Goal: Information Seeking & Learning: Learn about a topic

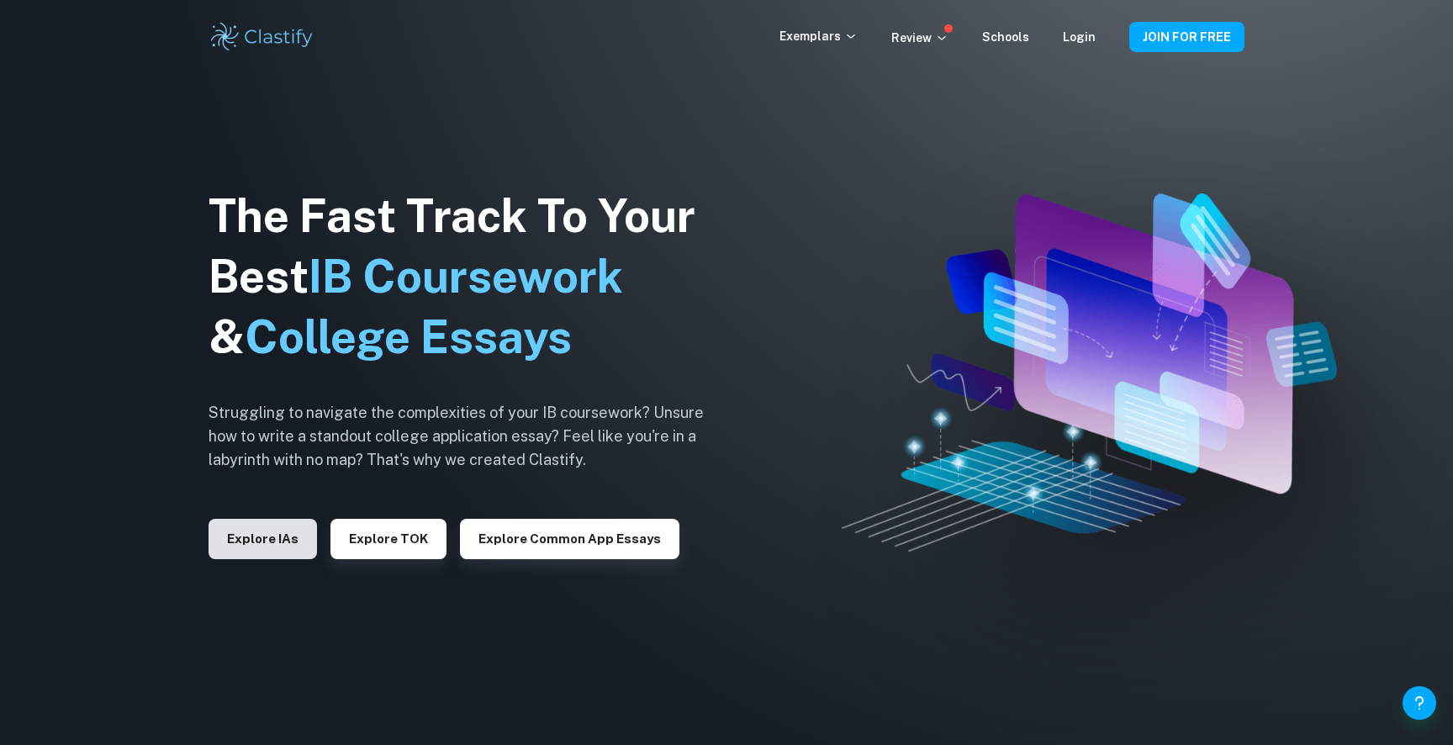
click at [287, 533] on button "Explore IAs" at bounding box center [262, 539] width 108 height 40
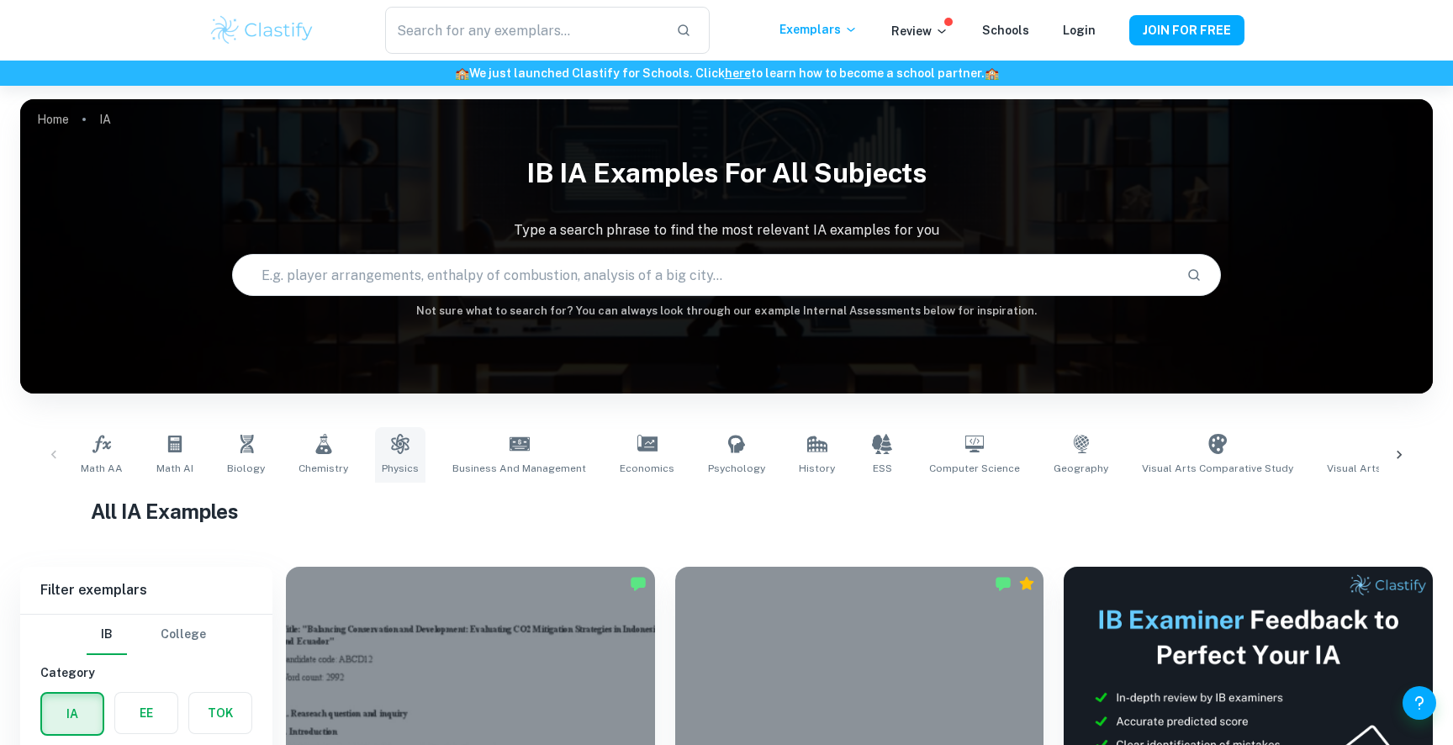
scroll to position [128, 0]
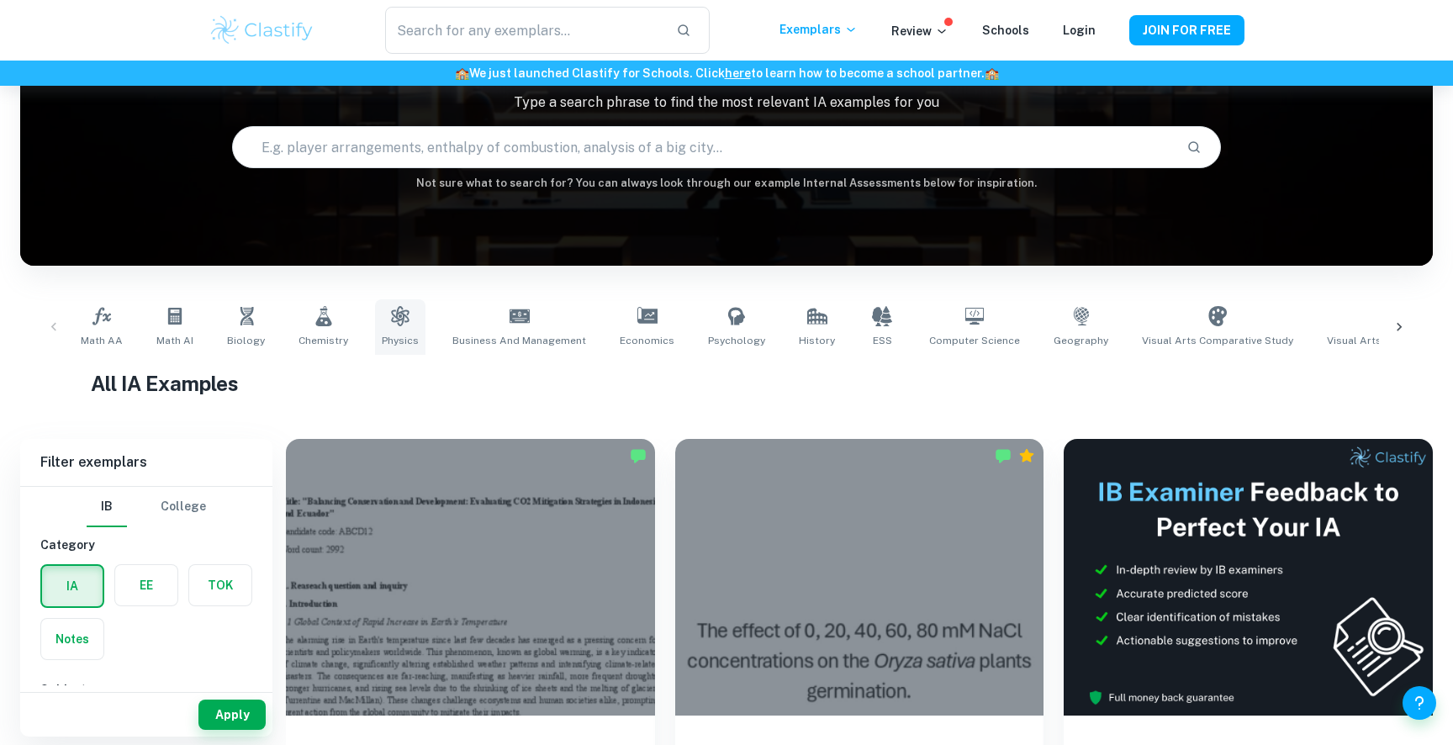
click at [397, 330] on link "Physics" at bounding box center [400, 326] width 50 height 55
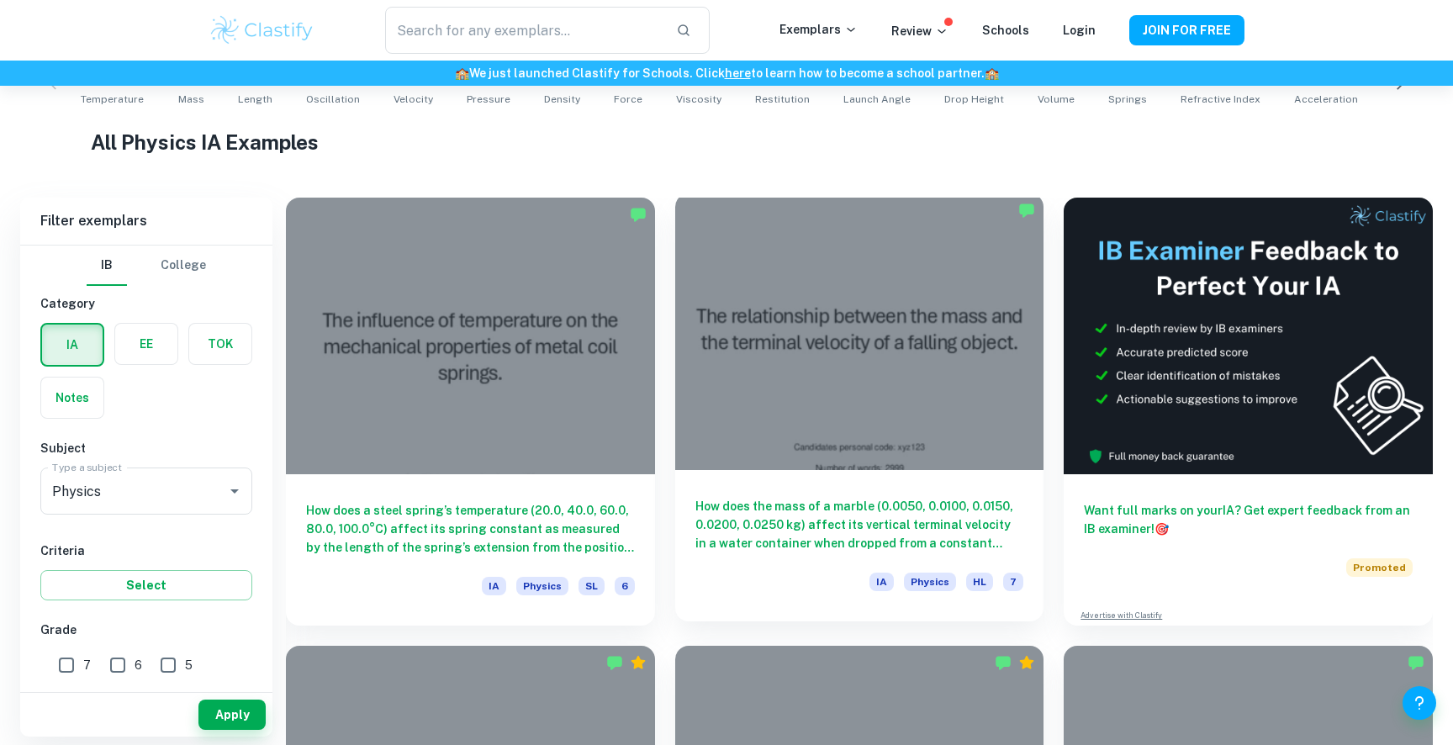
scroll to position [412, 0]
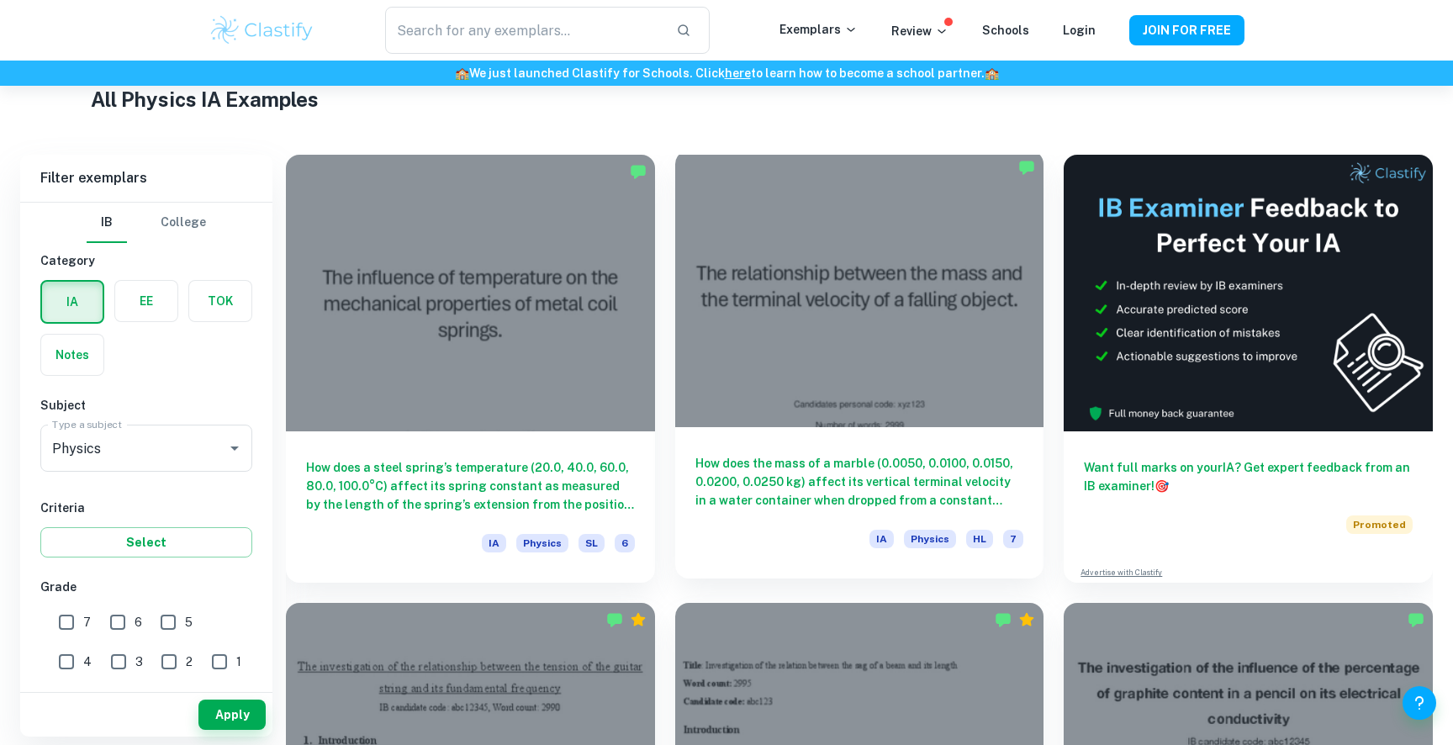
click at [983, 374] on div at bounding box center [859, 288] width 369 height 277
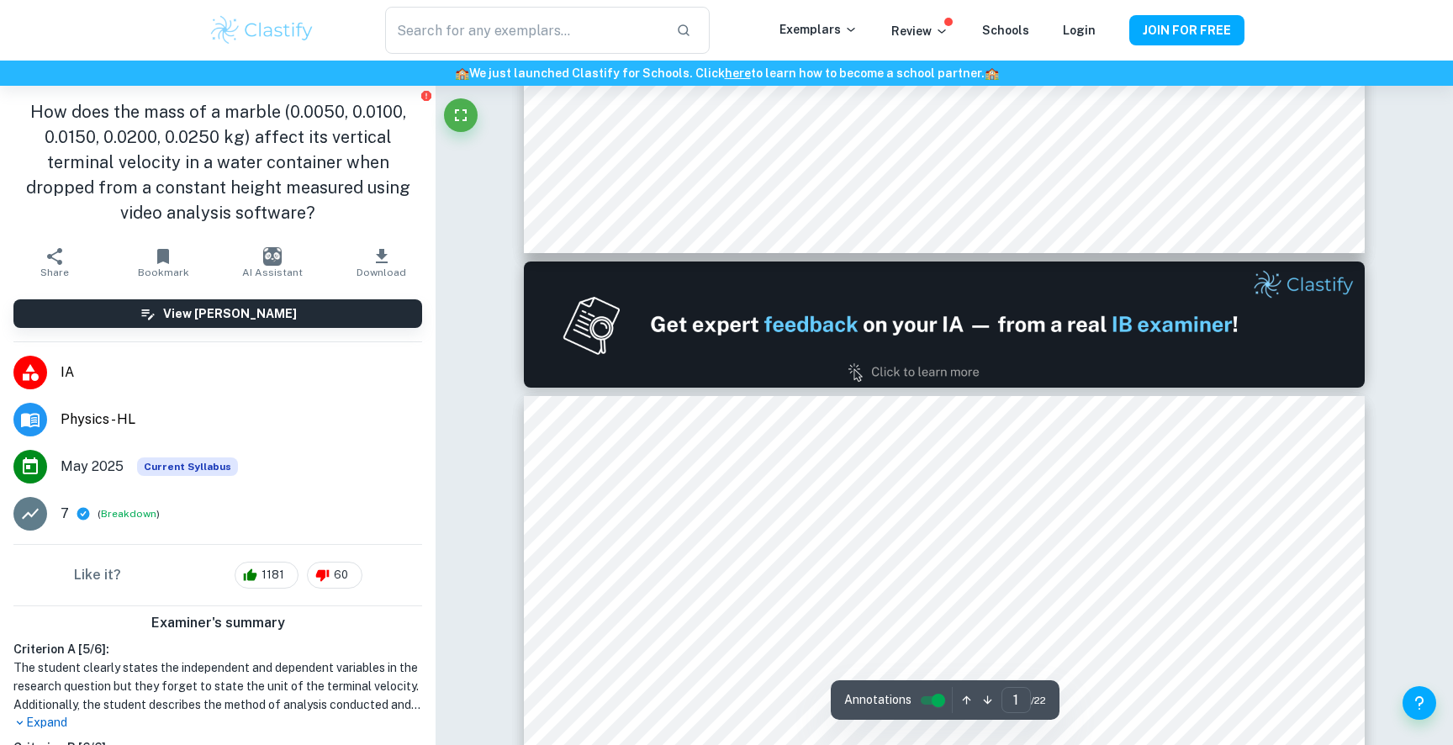
type input "2"
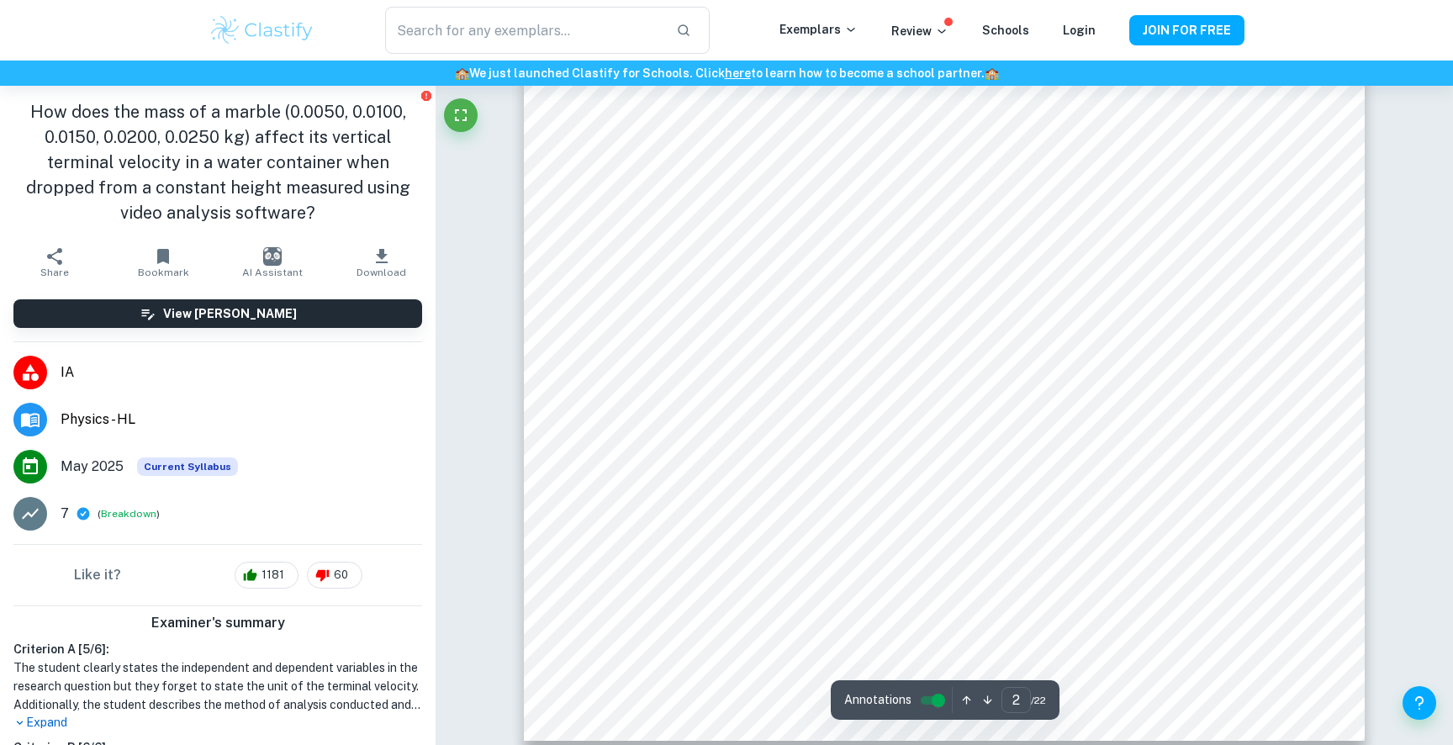
scroll to position [1890, 0]
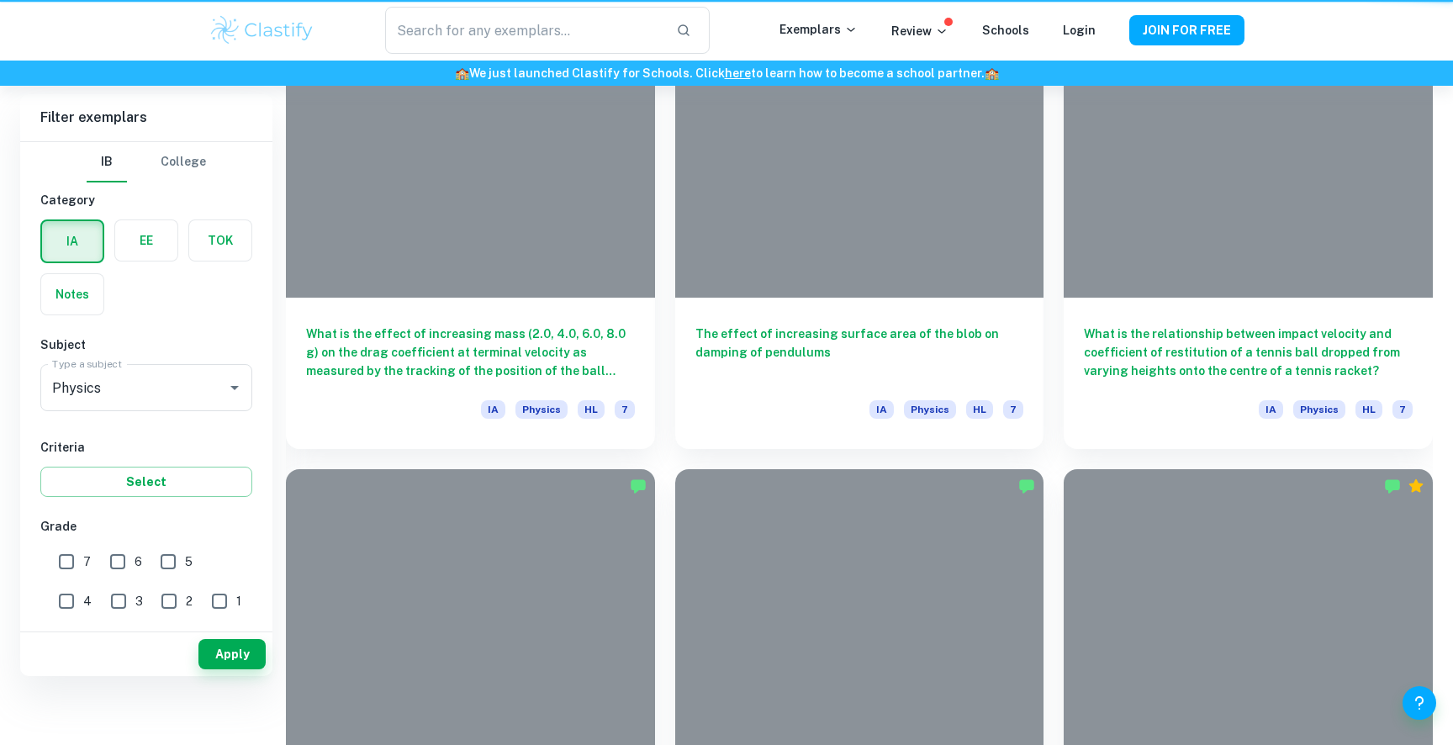
scroll to position [412, 0]
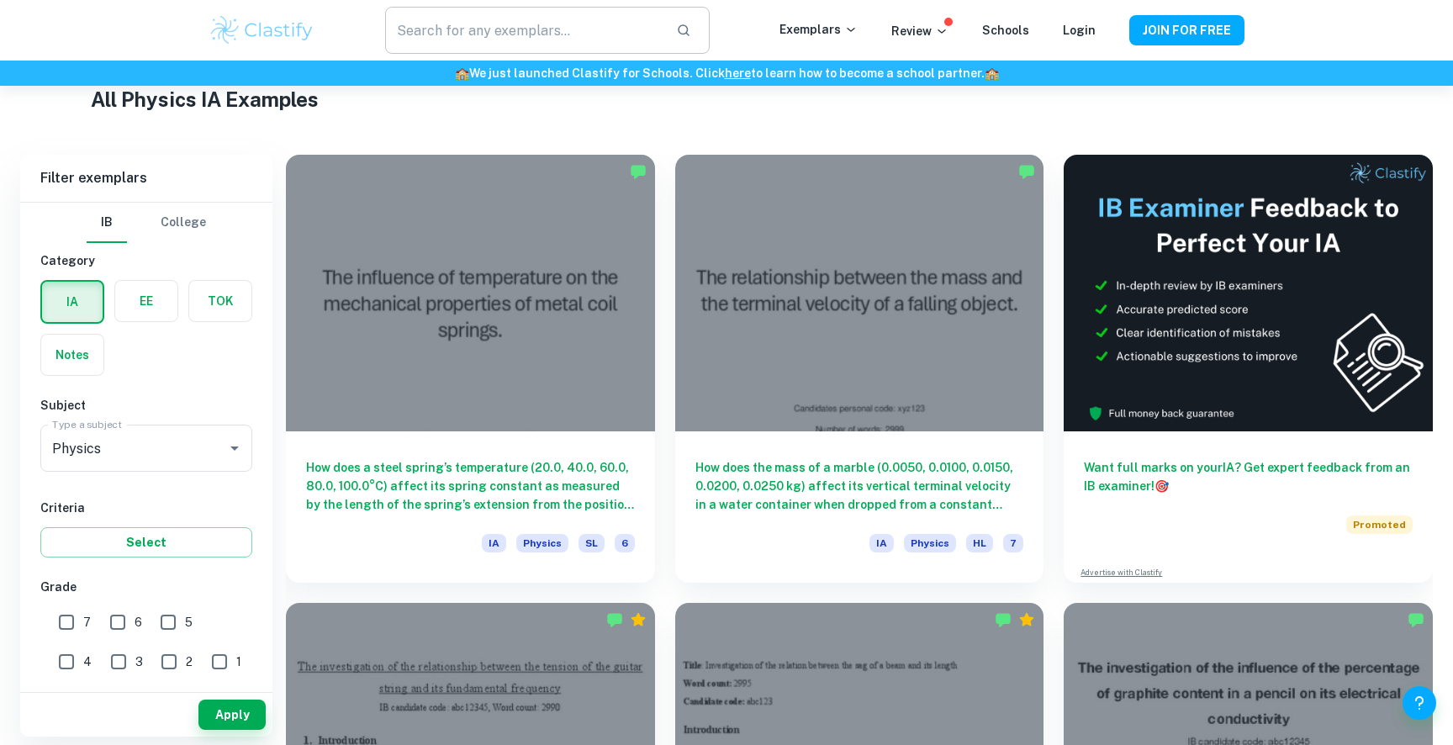
click at [588, 14] on input "text" at bounding box center [523, 30] width 277 height 47
type input "acceleration of free fall"
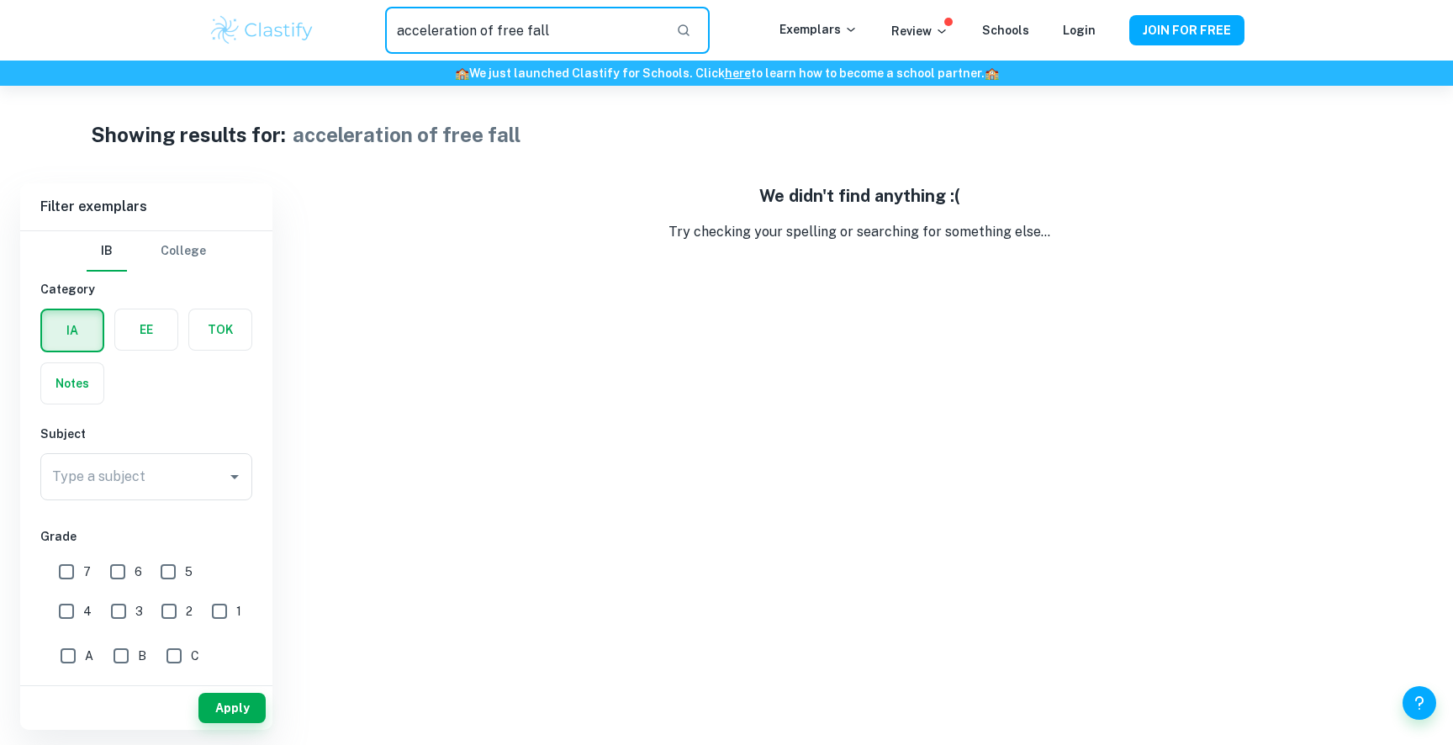
click at [591, 30] on input "acceleration of free fall" at bounding box center [523, 30] width 277 height 47
type input "acceleration of free fal"
click at [631, 120] on div "Showing results for: acceleration of free fall" at bounding box center [726, 134] width 1271 height 30
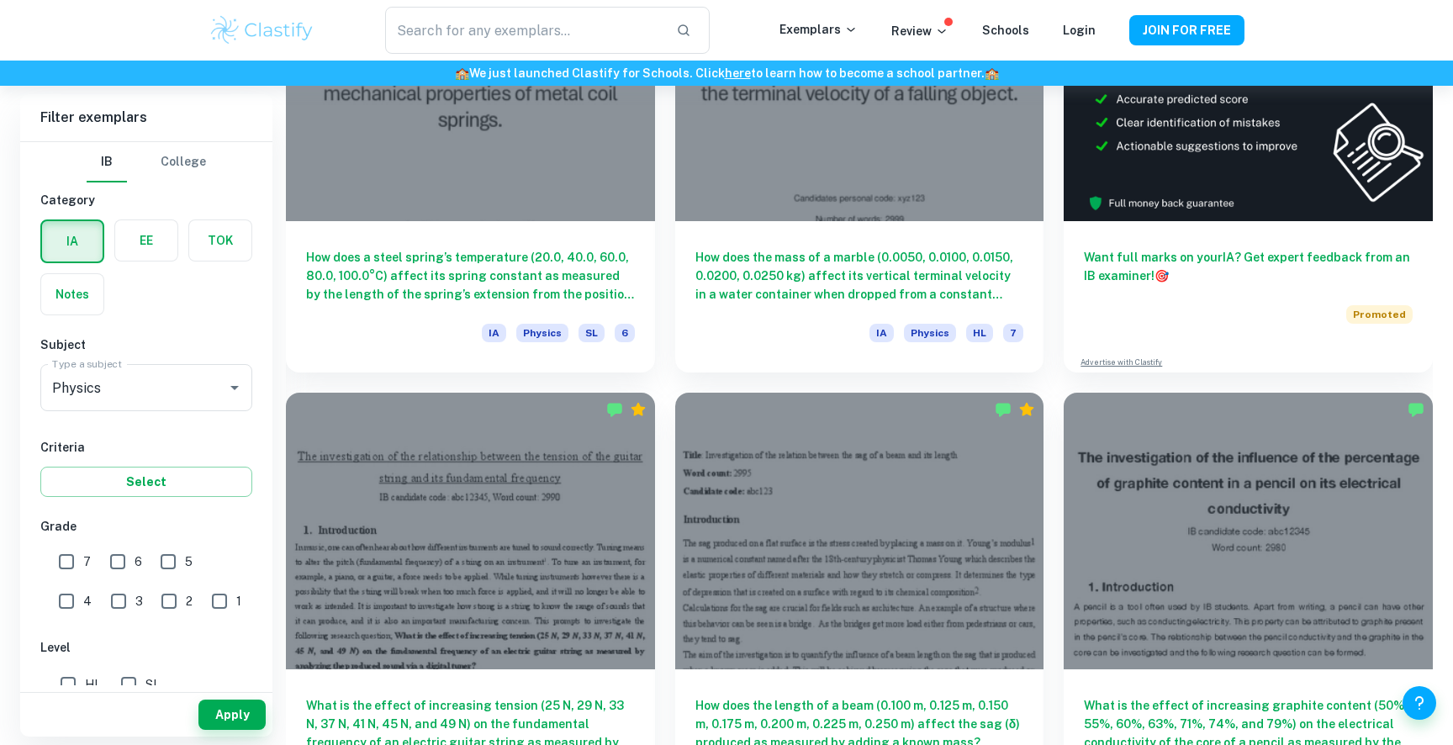
scroll to position [627, 0]
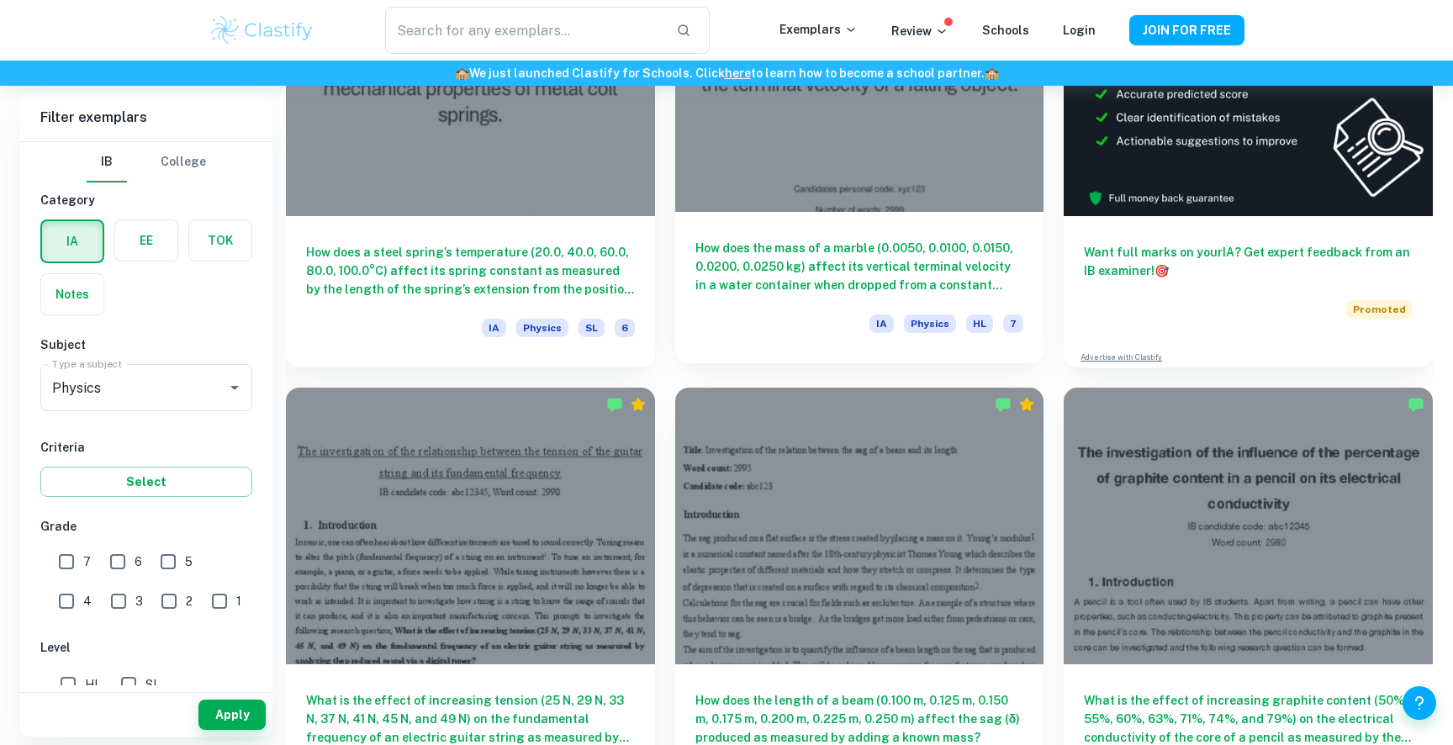
click at [770, 276] on h6 "How does the mass of a marble (0.0050, 0.0100, 0.0150, 0.0200, 0.0250 kg) affec…" at bounding box center [859, 266] width 329 height 55
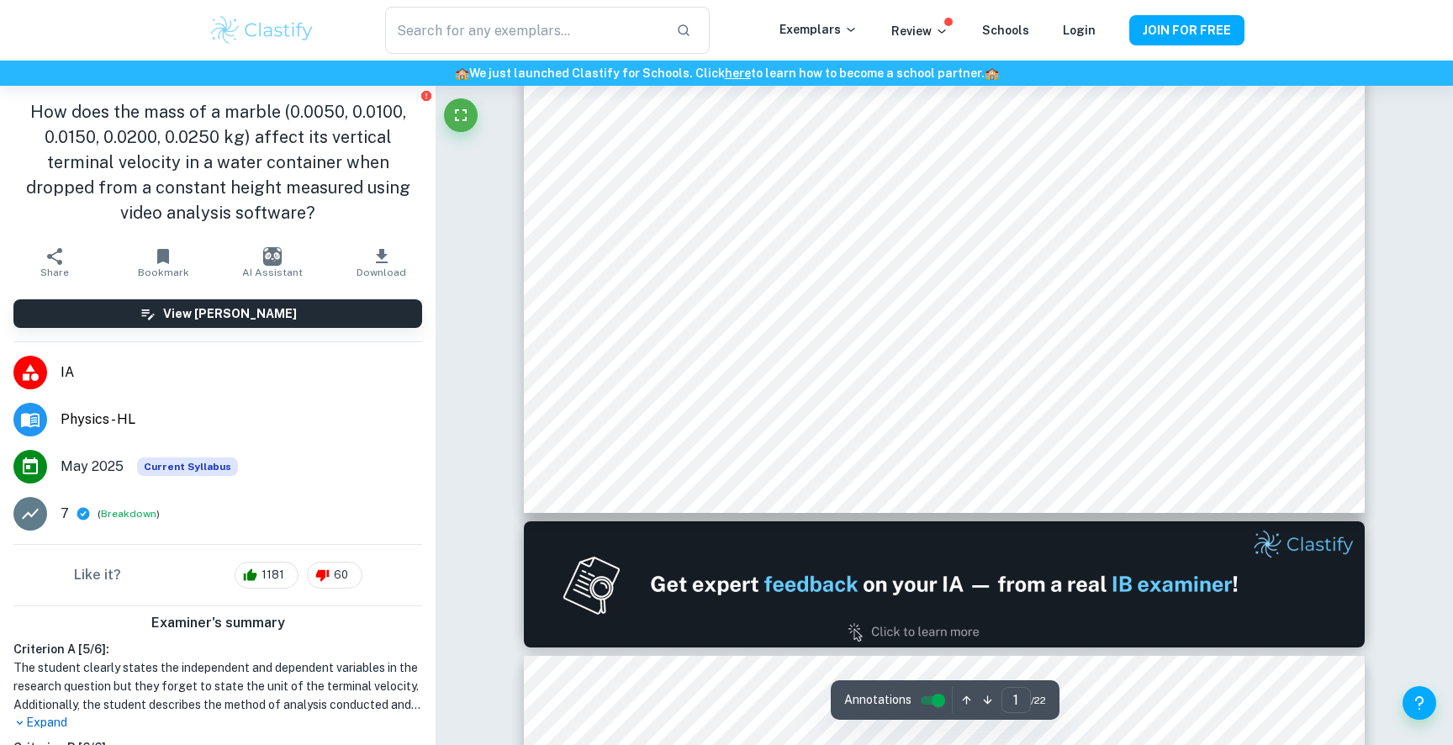
type input "2"
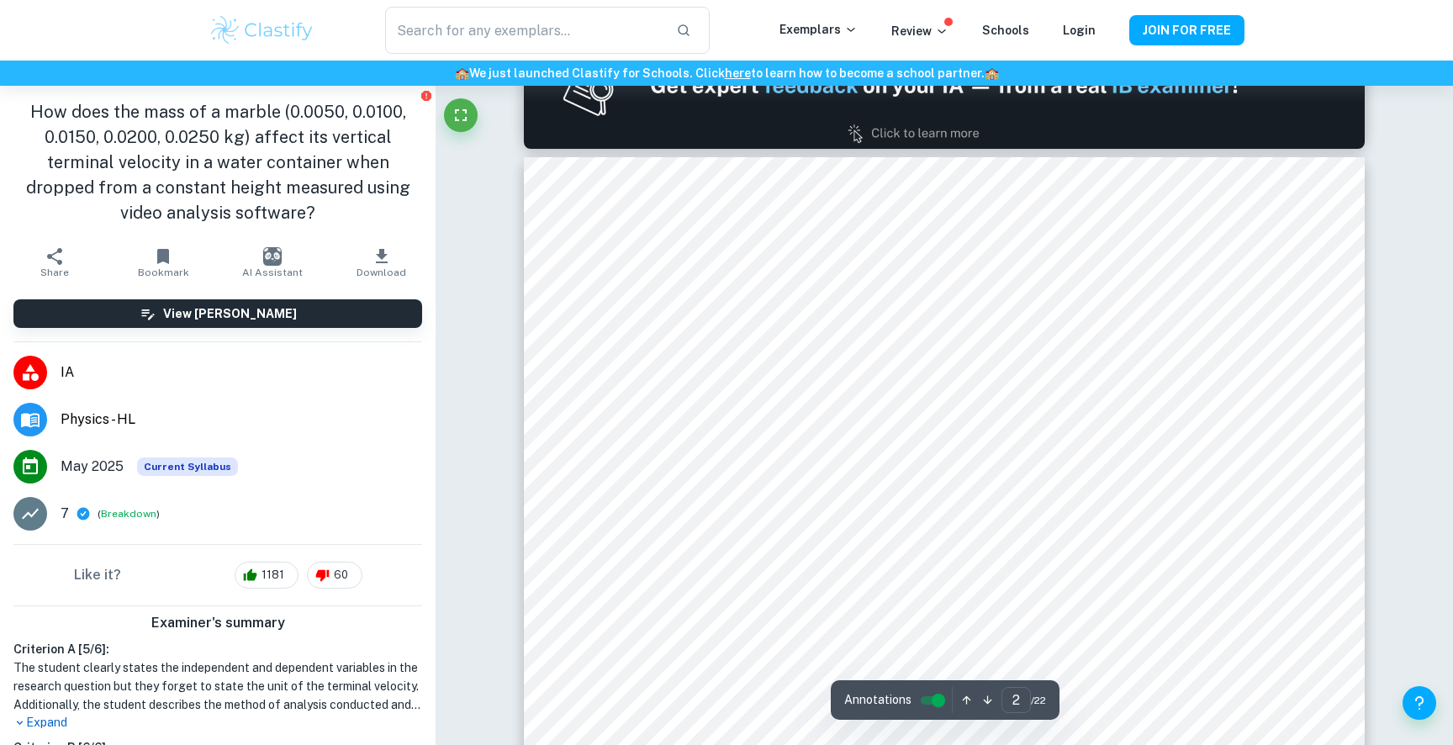
scroll to position [1286, 0]
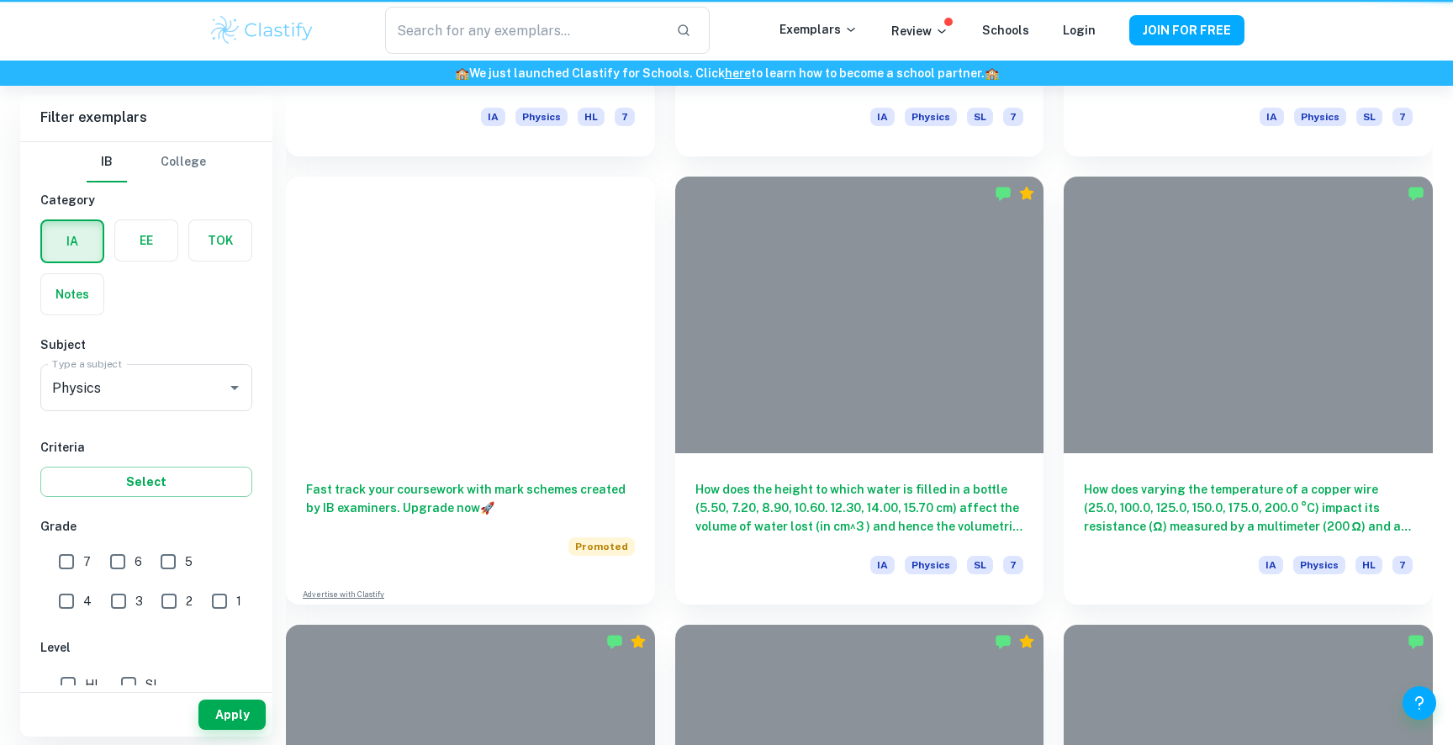
scroll to position [627, 0]
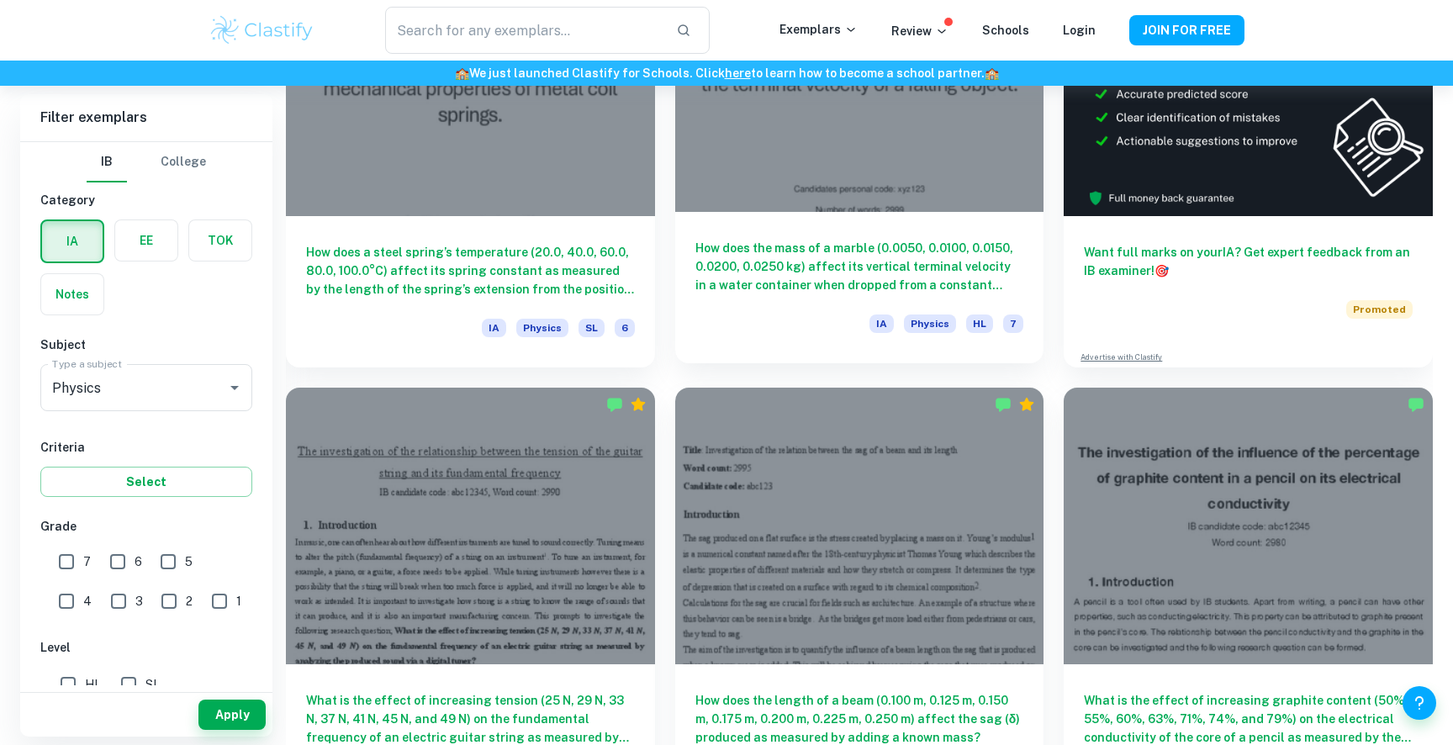
click at [783, 266] on h6 "How does the mass of a marble (0.0050, 0.0100, 0.0150, 0.0200, 0.0250 kg) affec…" at bounding box center [859, 266] width 329 height 55
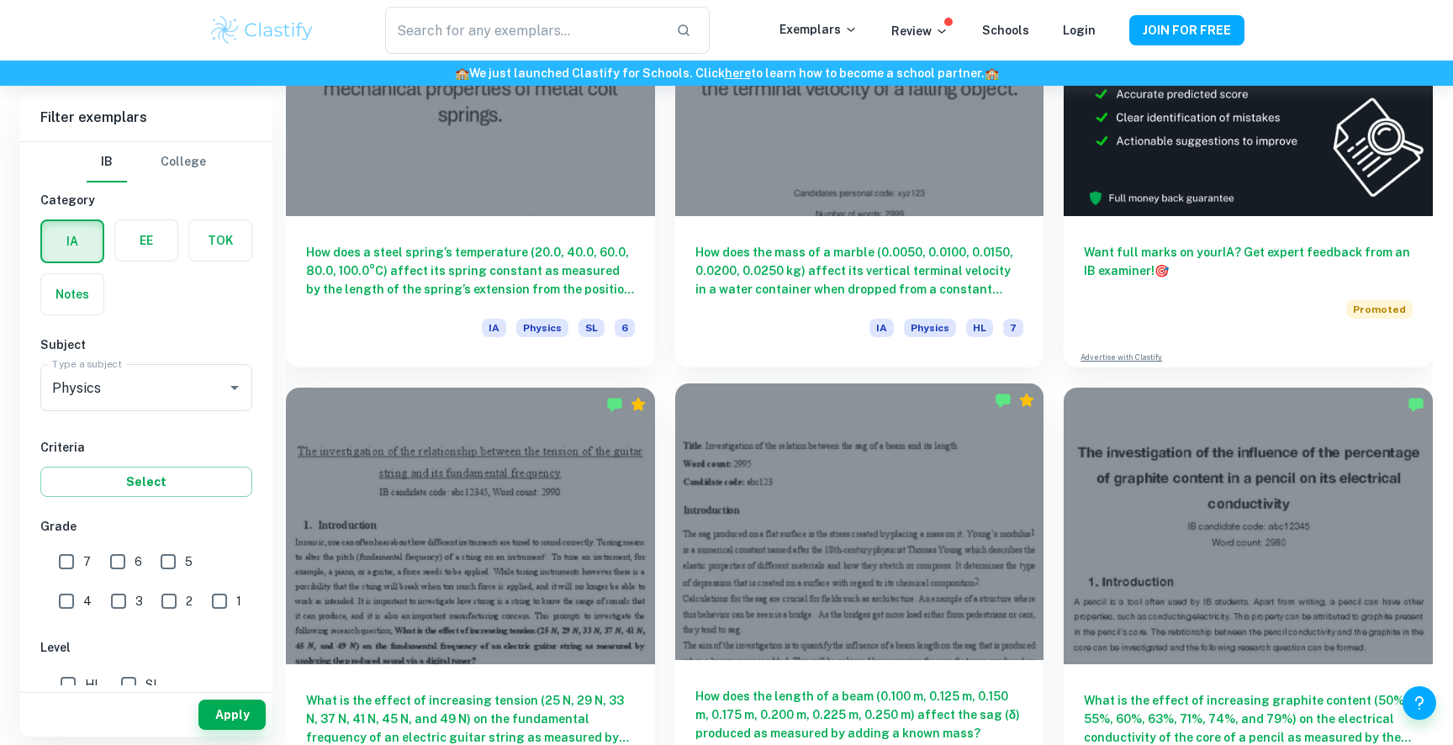
click at [769, 456] on div at bounding box center [859, 521] width 369 height 277
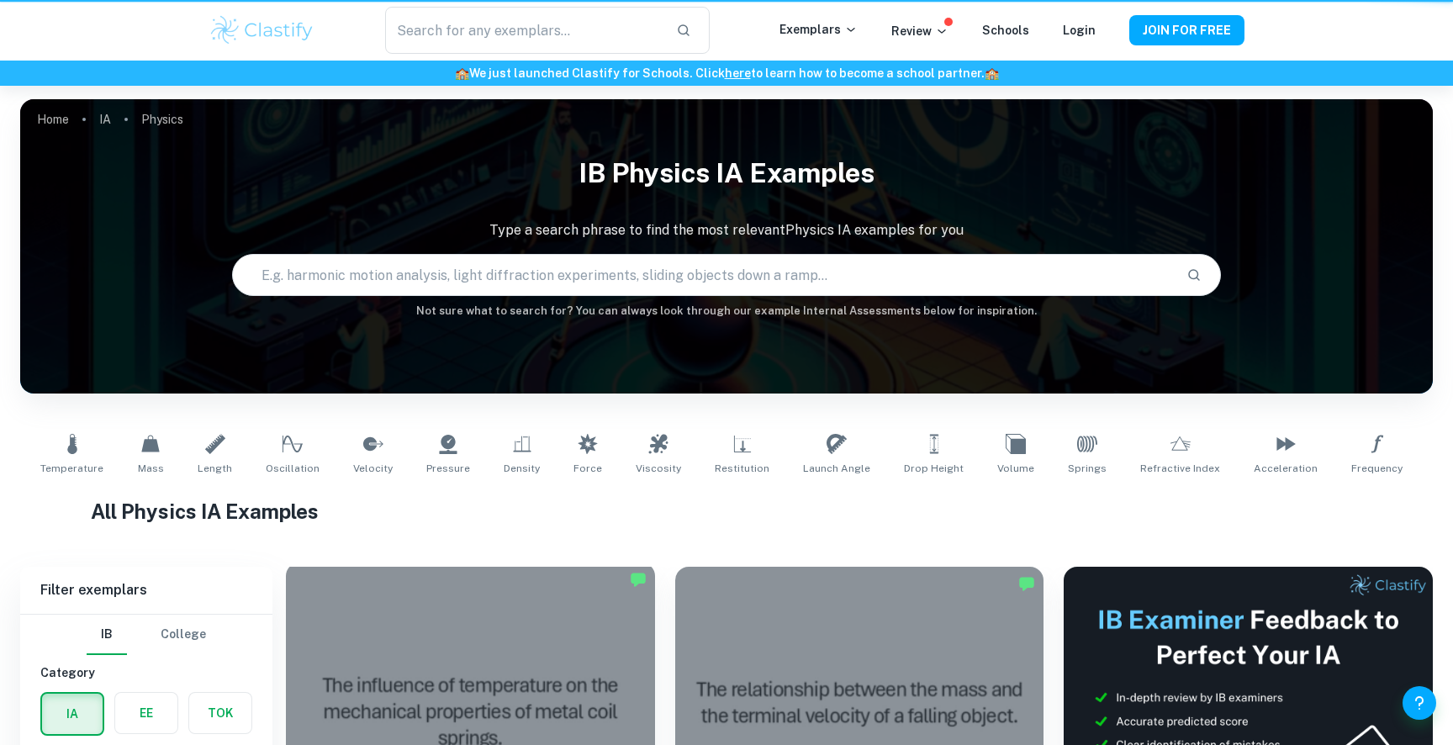
scroll to position [627, 0]
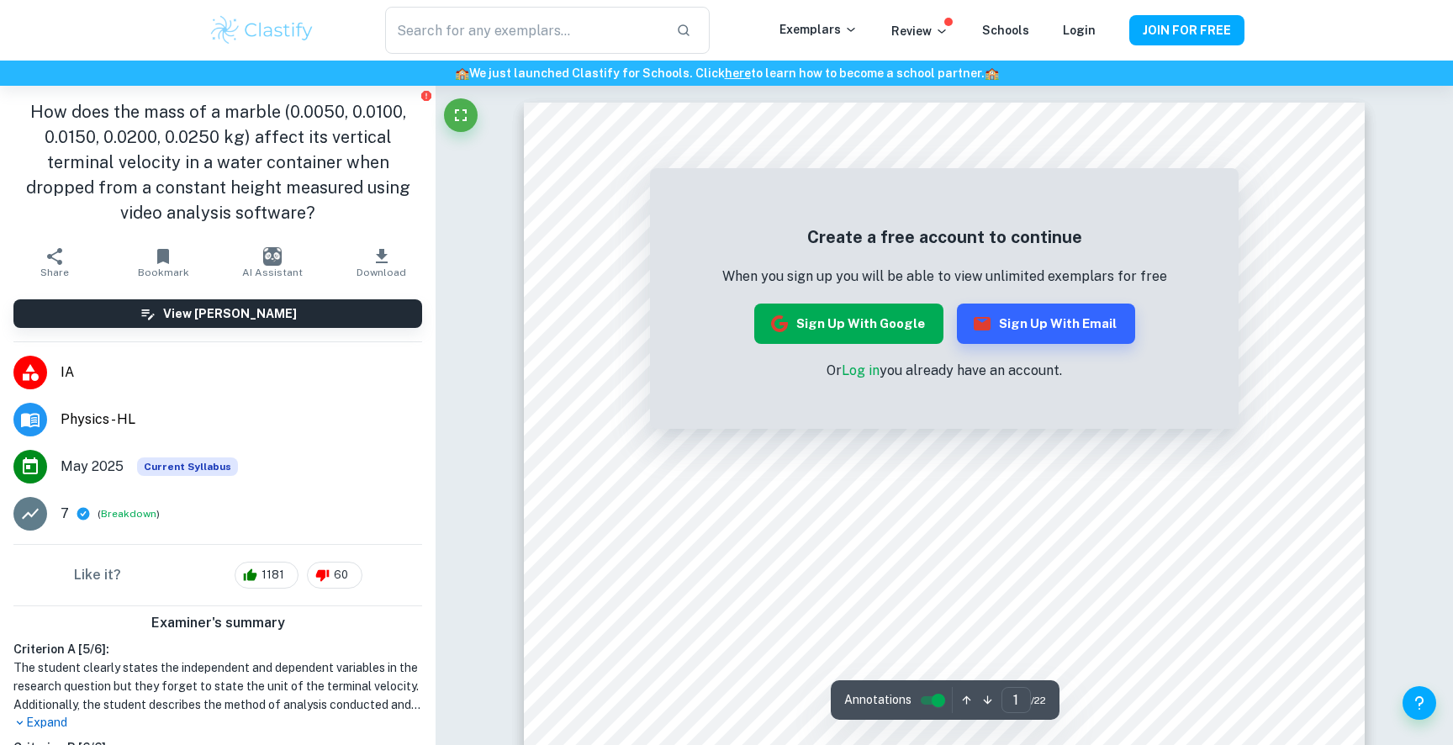
click at [793, 326] on button "Sign up with Google" at bounding box center [848, 323] width 189 height 40
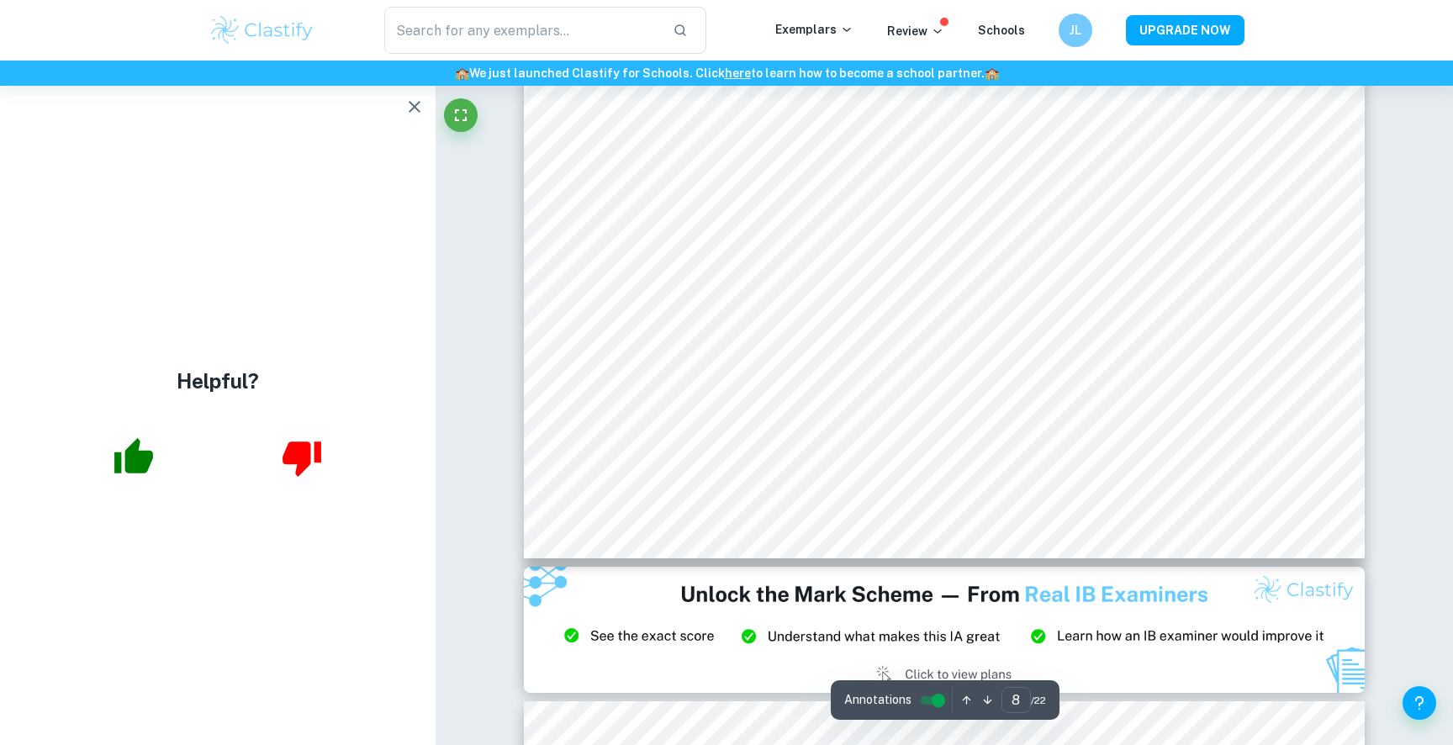
scroll to position [9376, 0]
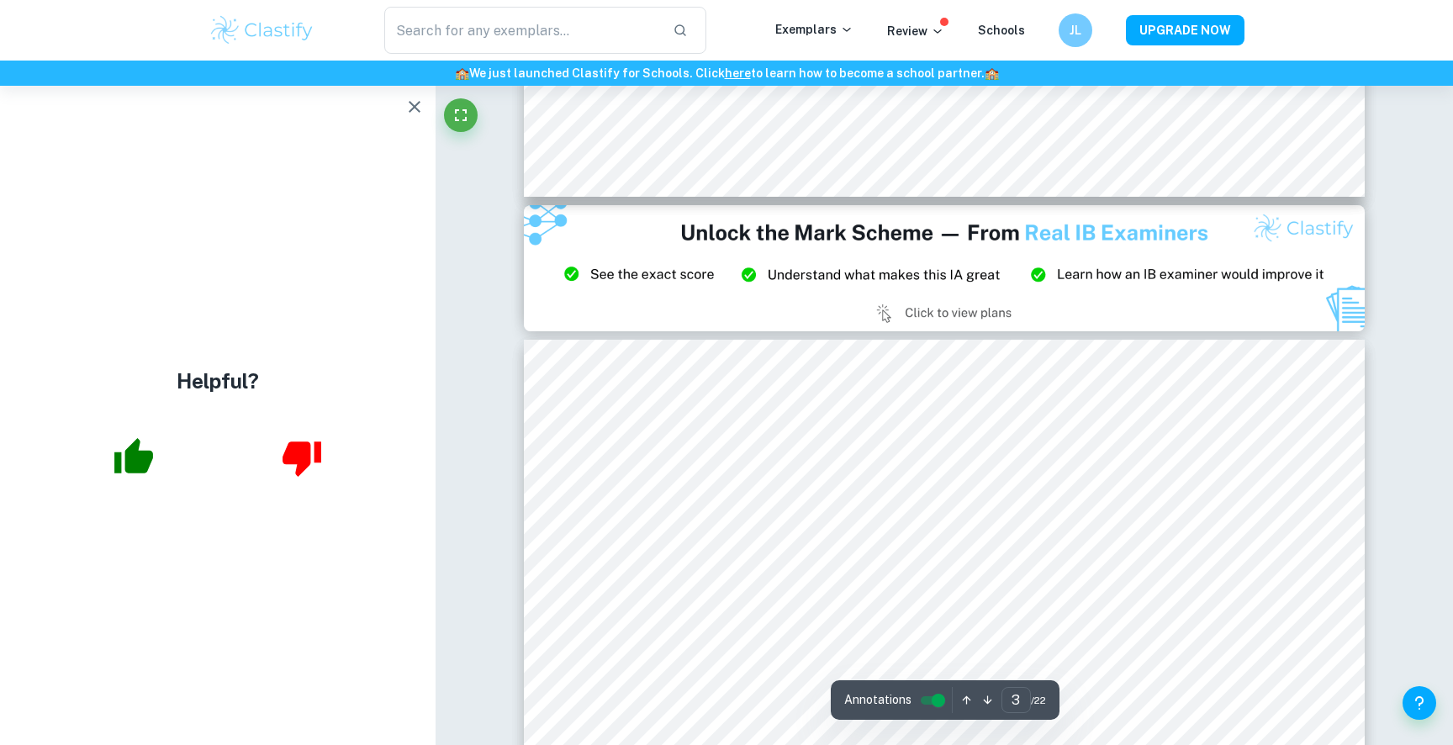
type input "2"
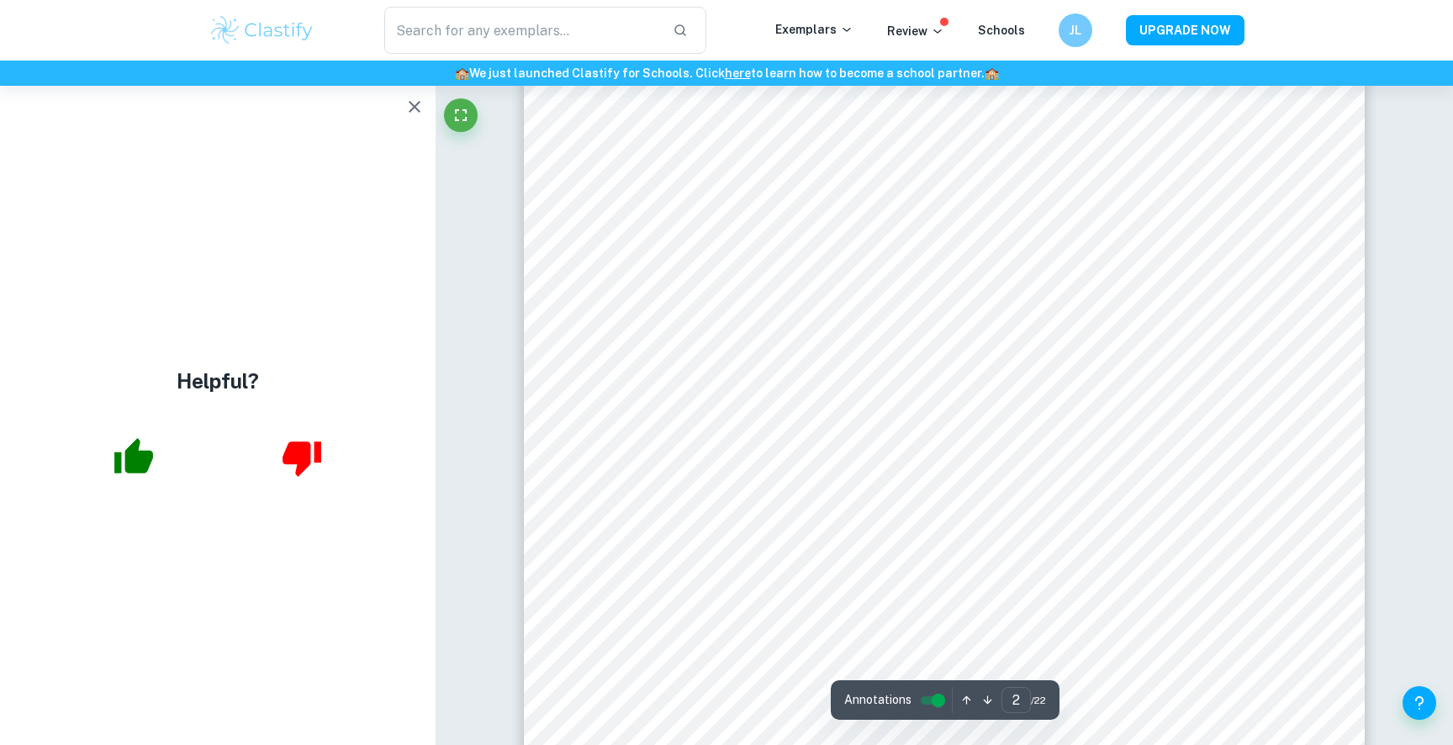
scroll to position [1393, 0]
click at [421, 104] on icon "button" at bounding box center [414, 107] width 20 height 20
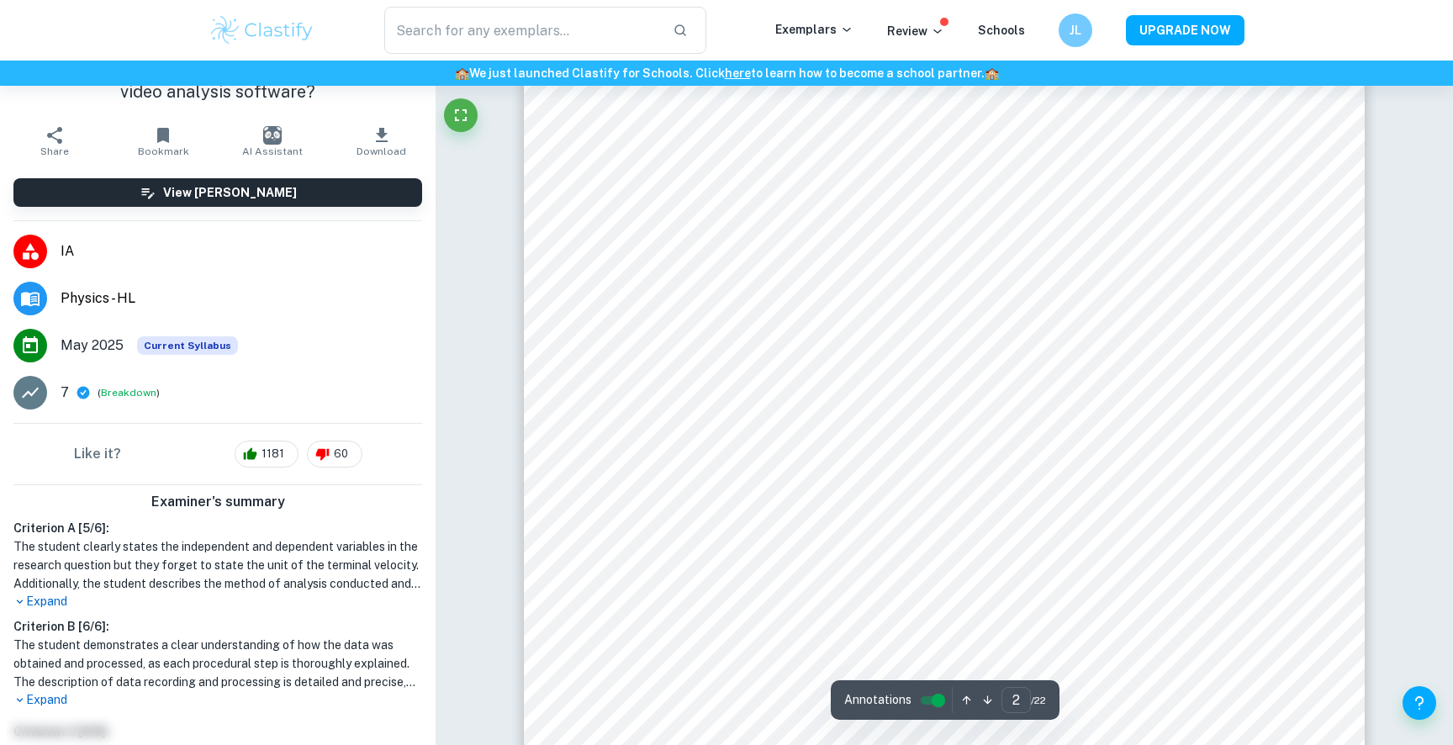
scroll to position [1867, 0]
